Goal: Information Seeking & Learning: Learn about a topic

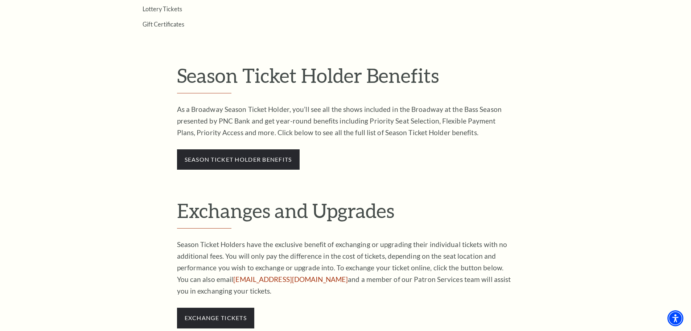
scroll to position [399, 0]
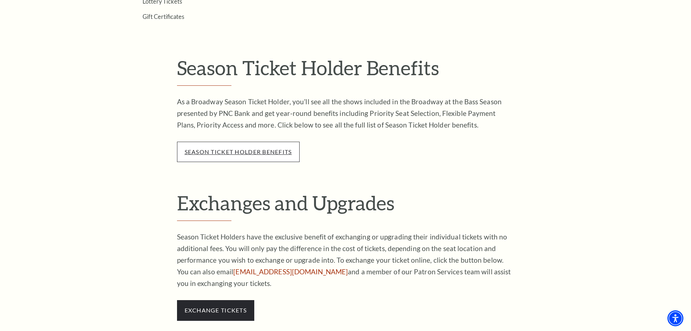
click at [248, 151] on link "season ticket holder benefits" at bounding box center [238, 151] width 107 height 7
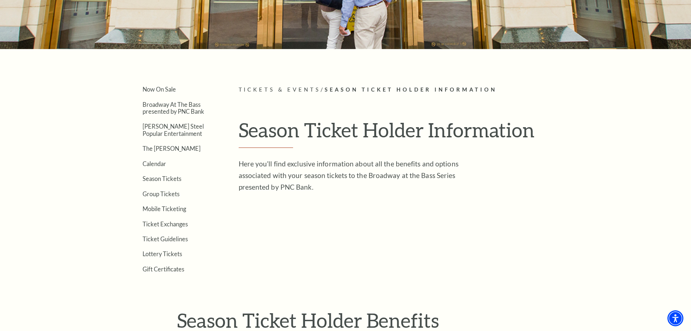
scroll to position [0, 0]
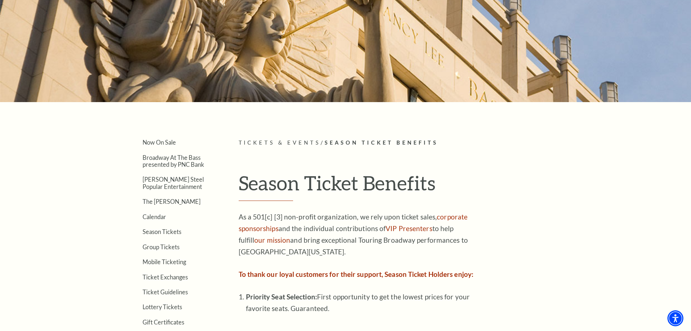
scroll to position [92, 0]
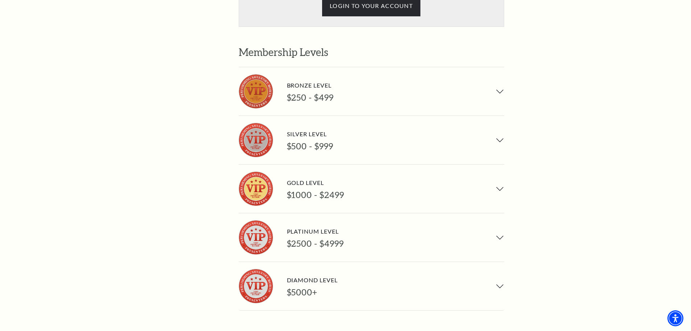
scroll to position [542, 0]
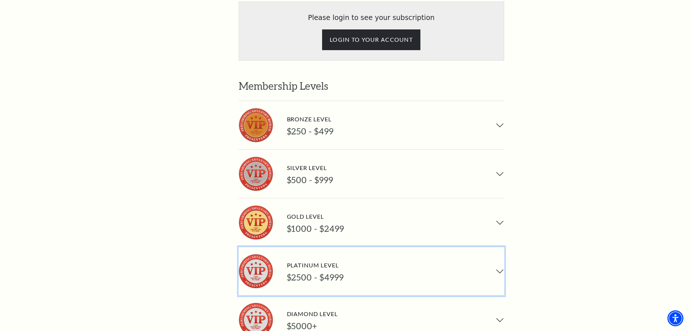
click at [500, 247] on button "Platinum Level $2500 - $4999" at bounding box center [372, 271] width 266 height 48
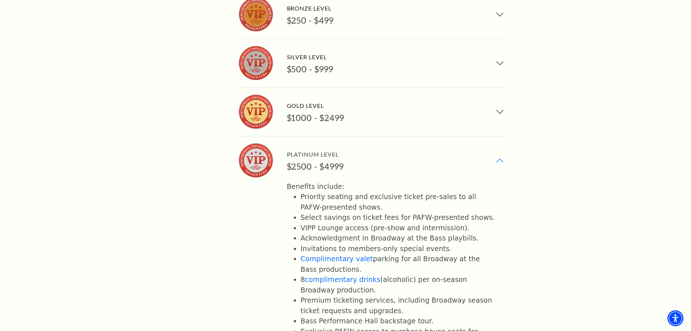
scroll to position [672, 0]
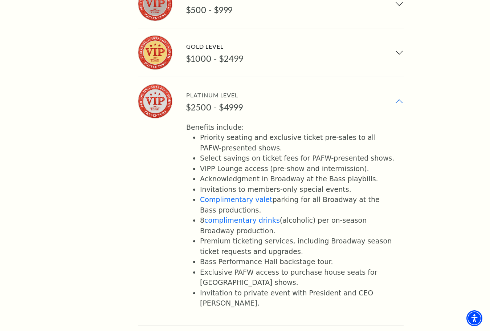
click at [463, 103] on div "Please login to see your subscription LOGIN TO YOUR ACCOUNT Membership Levels B…" at bounding box center [304, 103] width 332 height 542
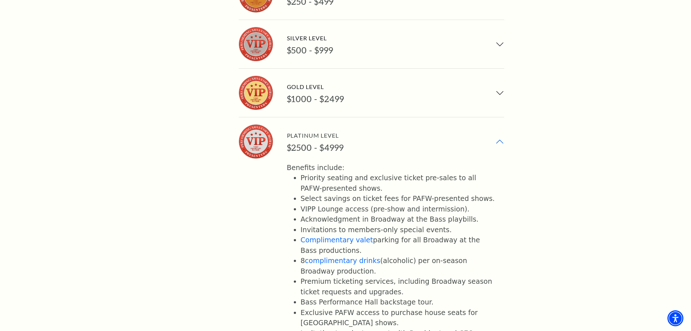
click at [499, 117] on button "Platinum Level $2500 - $4999" at bounding box center [372, 141] width 266 height 48
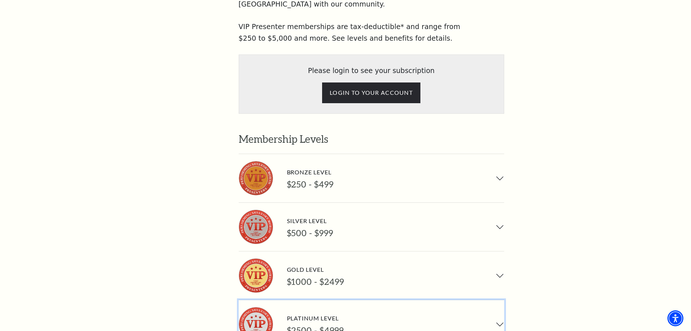
scroll to position [493, 0]
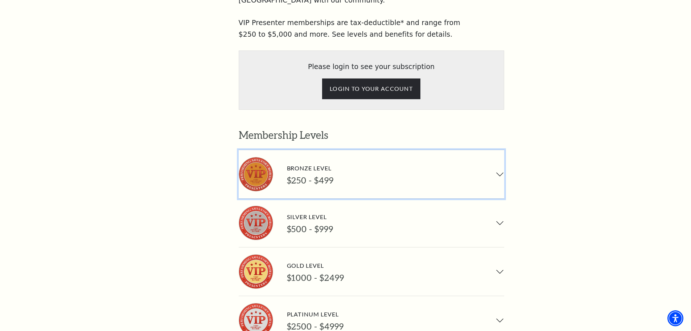
click at [501, 150] on button "Bronze Level $250 - $499" at bounding box center [372, 174] width 266 height 48
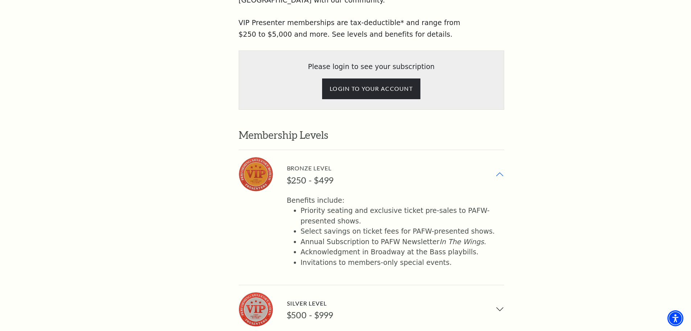
click at [501, 150] on button "Bronze Level $250 - $499" at bounding box center [372, 174] width 266 height 48
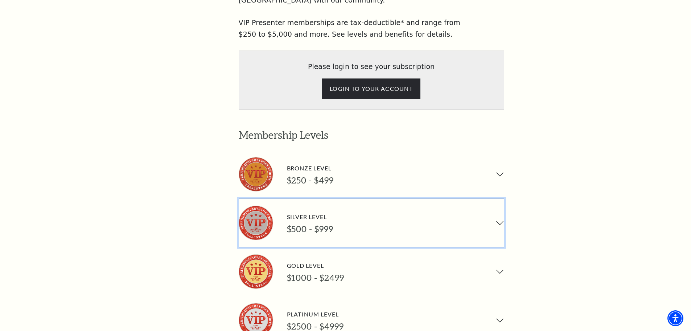
click at [500, 198] on button "Silver Level $500 - $999" at bounding box center [372, 222] width 266 height 48
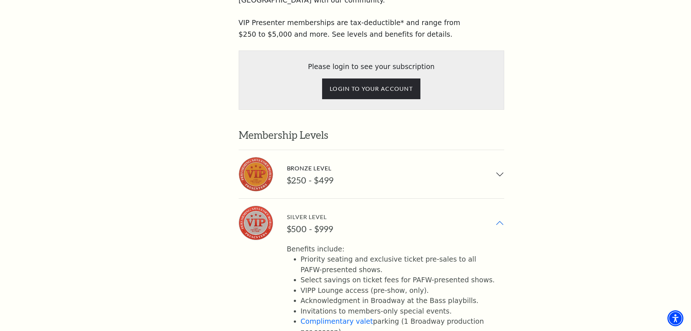
click at [500, 198] on button "Silver Level $500 - $999" at bounding box center [372, 222] width 266 height 48
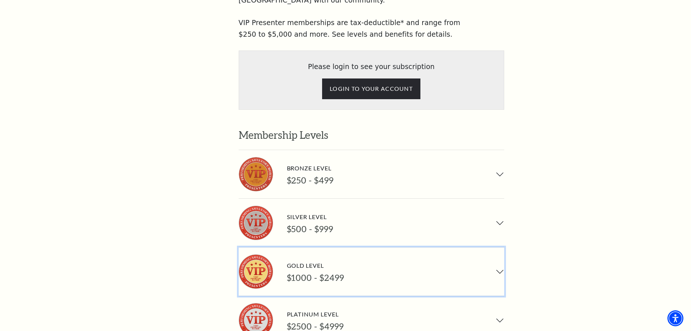
click at [500, 247] on button "Gold Level $1000 - $2499" at bounding box center [372, 271] width 266 height 48
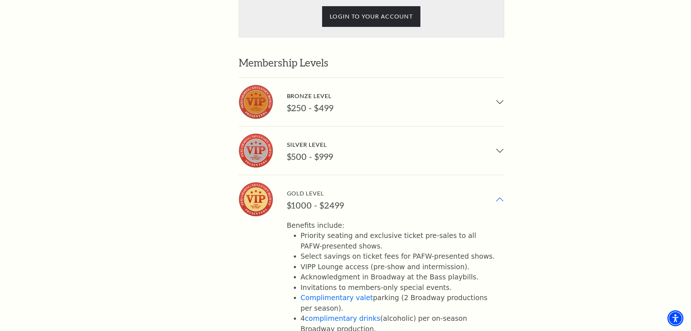
scroll to position [586, 0]
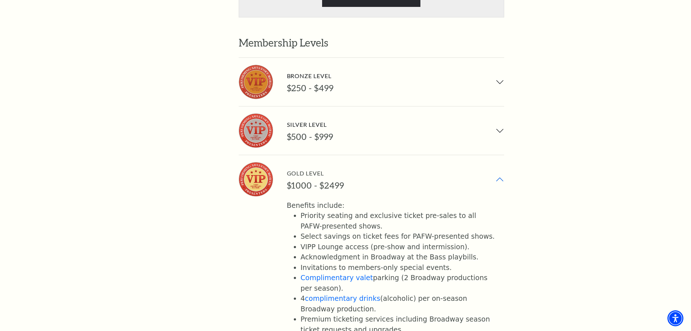
click at [501, 155] on button "Gold Level $1000 - $2499" at bounding box center [372, 179] width 266 height 48
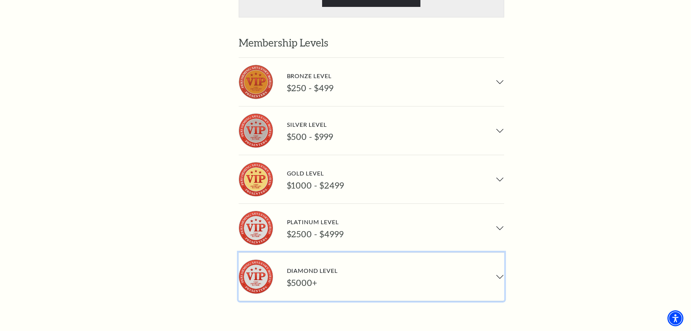
click at [499, 252] on button "Diamond Level $5000+" at bounding box center [372, 276] width 266 height 48
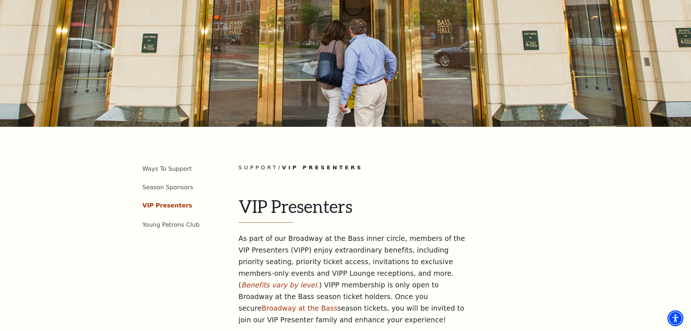
scroll to position [0, 0]
